Goal: Information Seeking & Learning: Learn about a topic

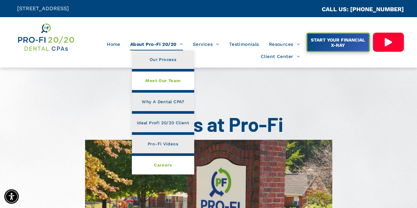
click at [163, 79] on span "Meet Our Team" at bounding box center [162, 80] width 35 height 9
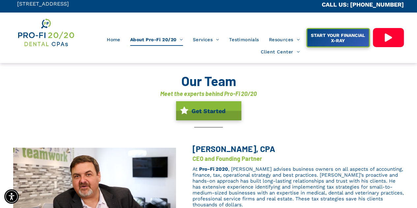
scroll to position [3, 0]
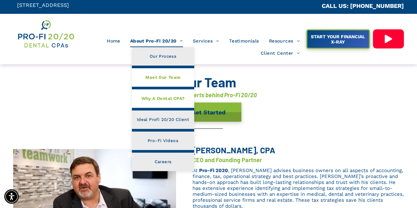
click at [155, 99] on span "Why A Dental CPA?" at bounding box center [162, 98] width 43 height 9
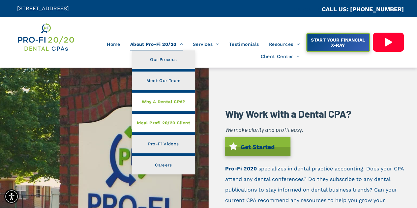
click at [164, 125] on span "Ideal Profi 20/20 Client" at bounding box center [163, 123] width 53 height 9
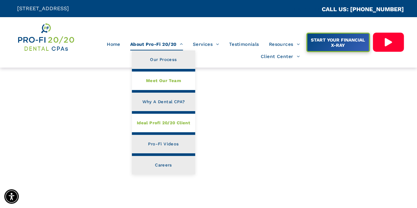
click at [156, 79] on span "Meet Our Team" at bounding box center [163, 80] width 35 height 9
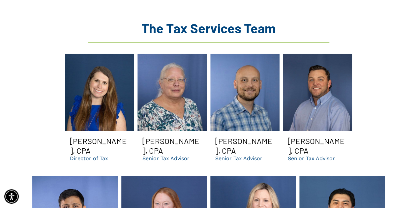
scroll to position [858, 0]
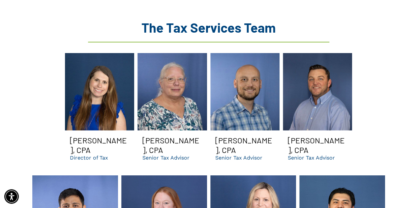
click at [217, 135] on h3 "[PERSON_NAME], CPA" at bounding box center [244, 144] width 59 height 19
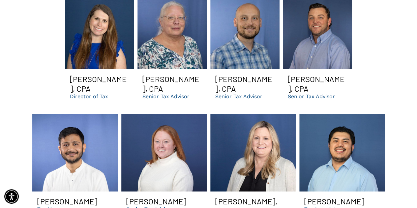
scroll to position [925, 0]
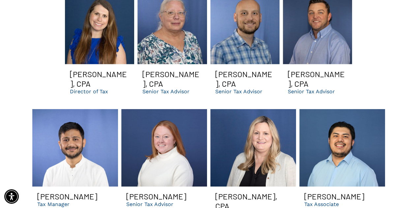
click at [240, 67] on span "Preston McMurray, CPA Senior Tax Advisor Button" at bounding box center [244, 81] width 69 height 35
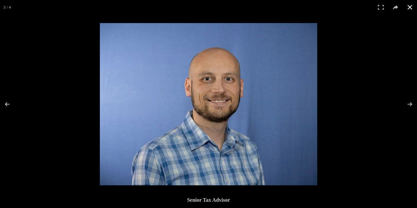
click at [411, 3] on button at bounding box center [409, 7] width 14 height 14
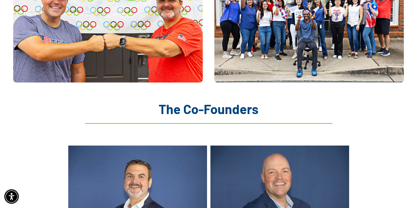
scroll to position [573, 0]
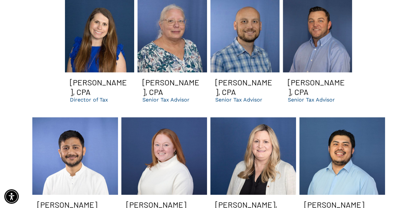
scroll to position [917, 0]
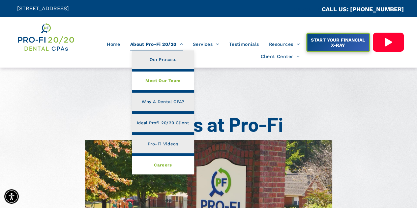
click at [162, 87] on link "Meet Our Team" at bounding box center [163, 80] width 62 height 18
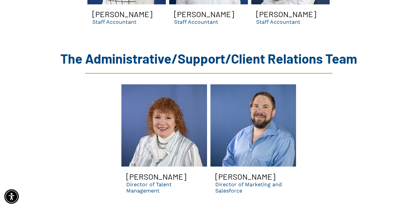
scroll to position [1763, 0]
